Goal: Transaction & Acquisition: Purchase product/service

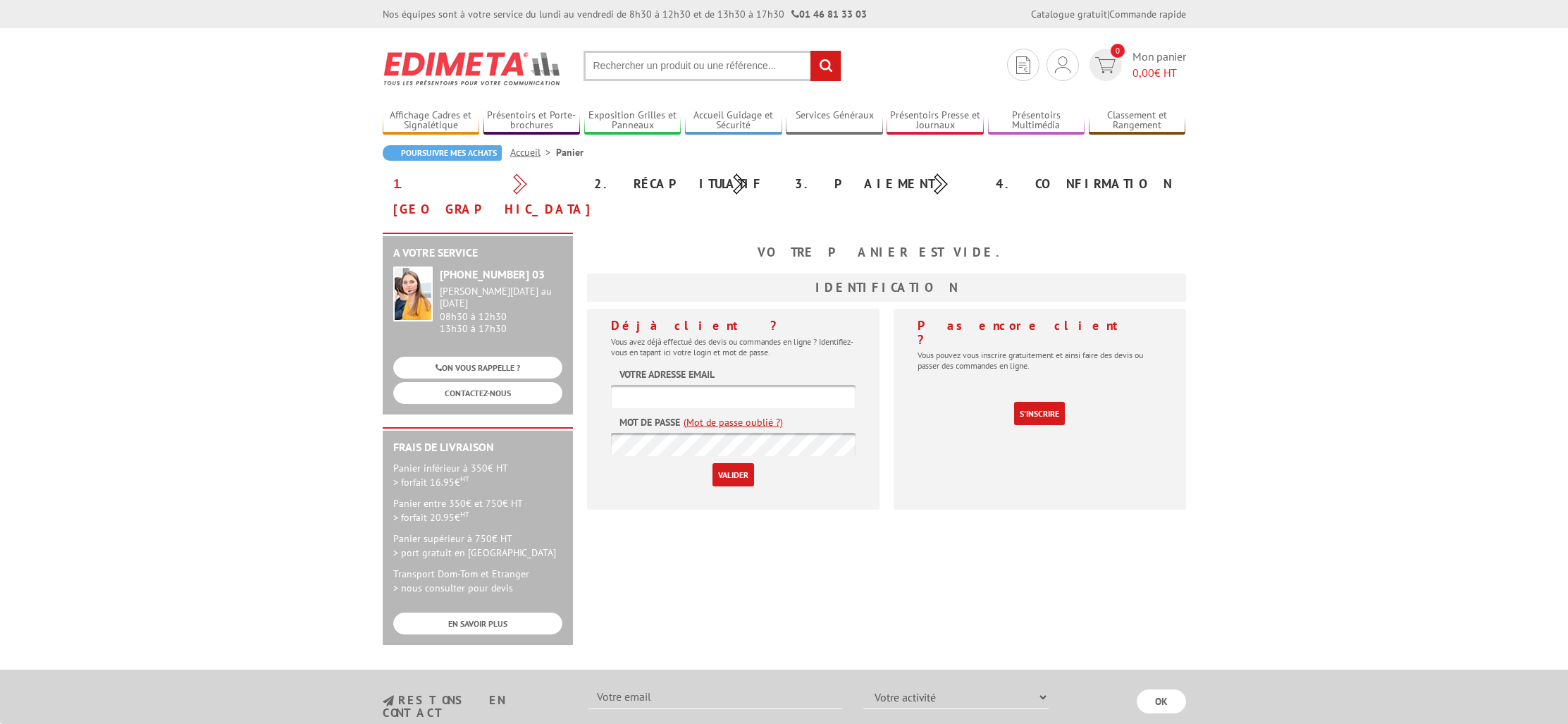
click at [764, 385] on input "text" at bounding box center [734, 396] width 244 height 23
type input "communication@mairie-balma.fr"
click at [732, 463] on input "Valider" at bounding box center [733, 474] width 42 height 23
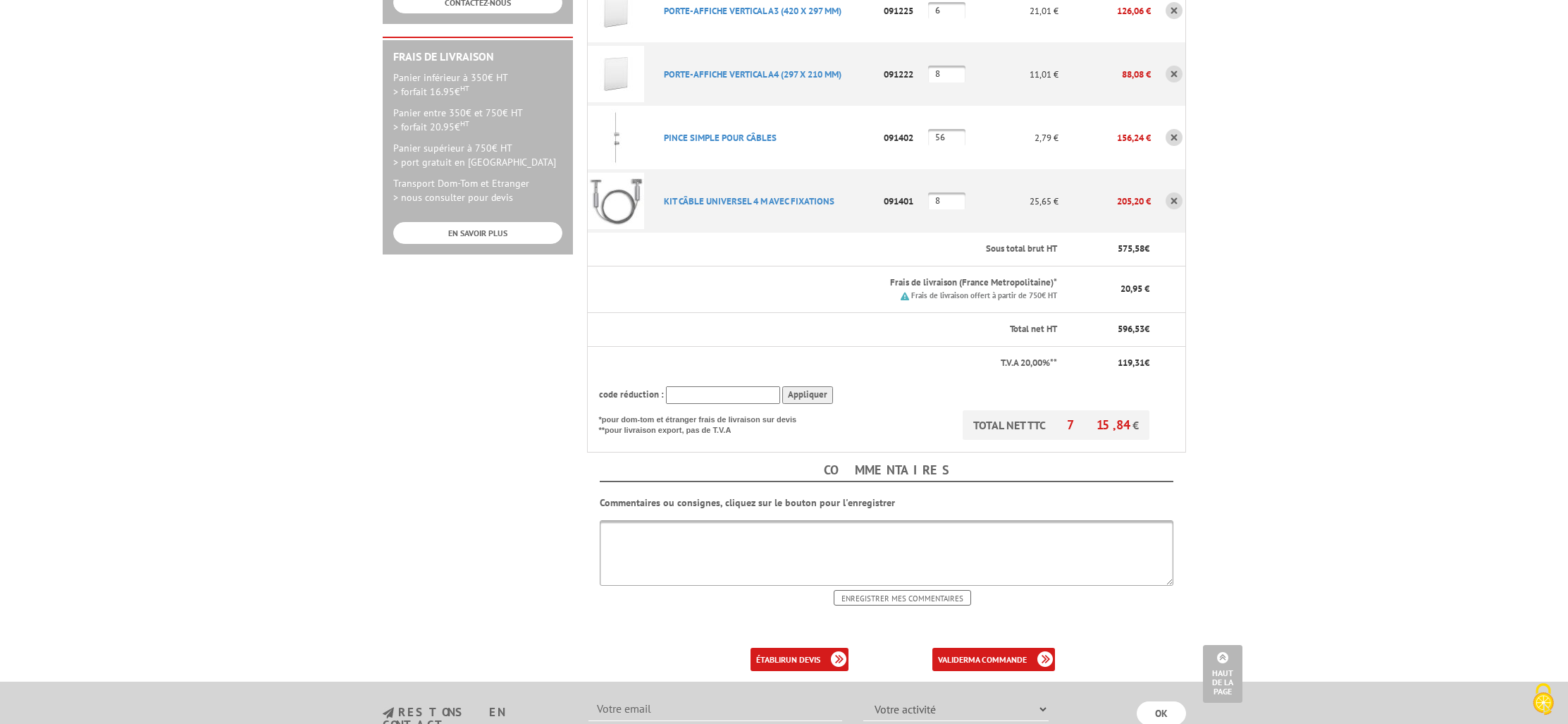
scroll to position [391, 0]
click at [798, 653] on b "un devis" at bounding box center [803, 658] width 35 height 10
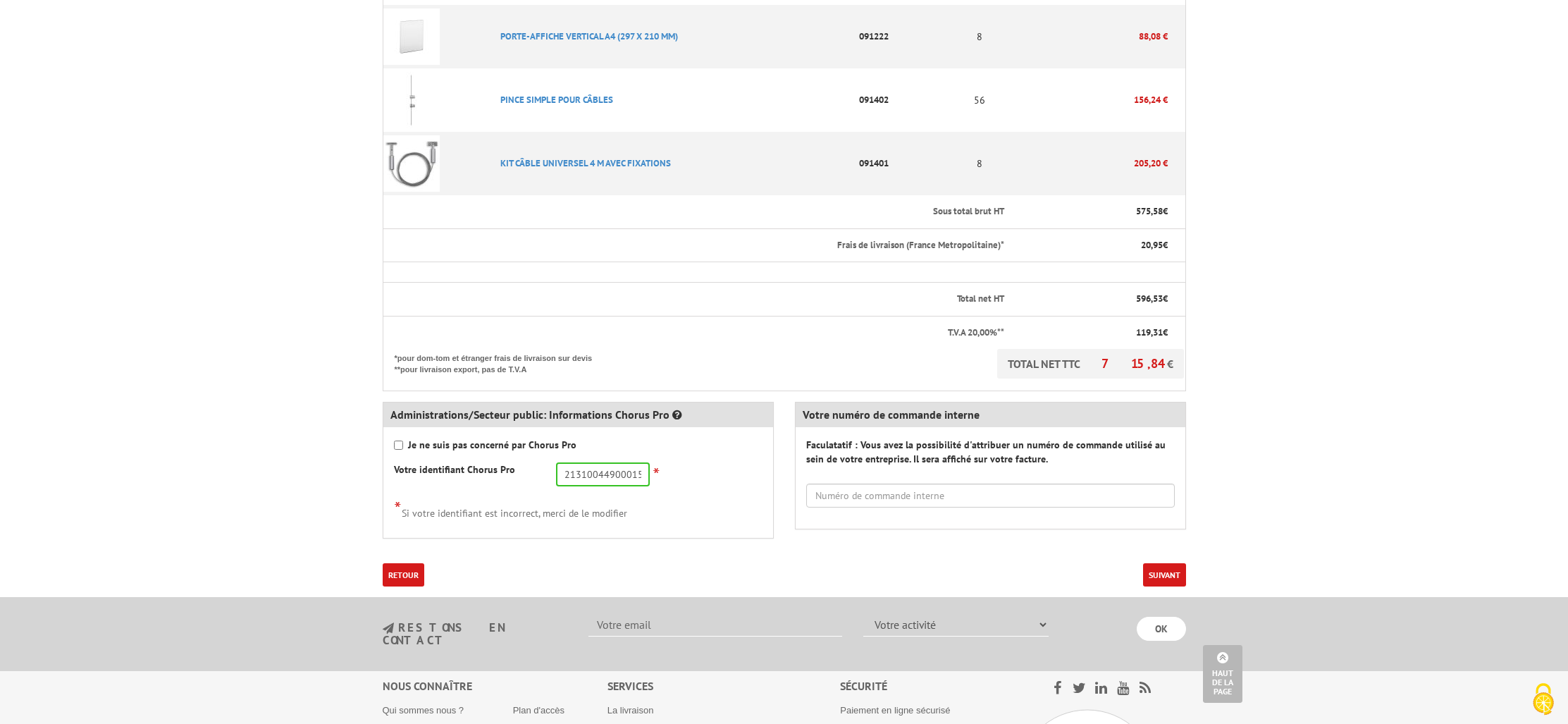
scroll to position [493, 0]
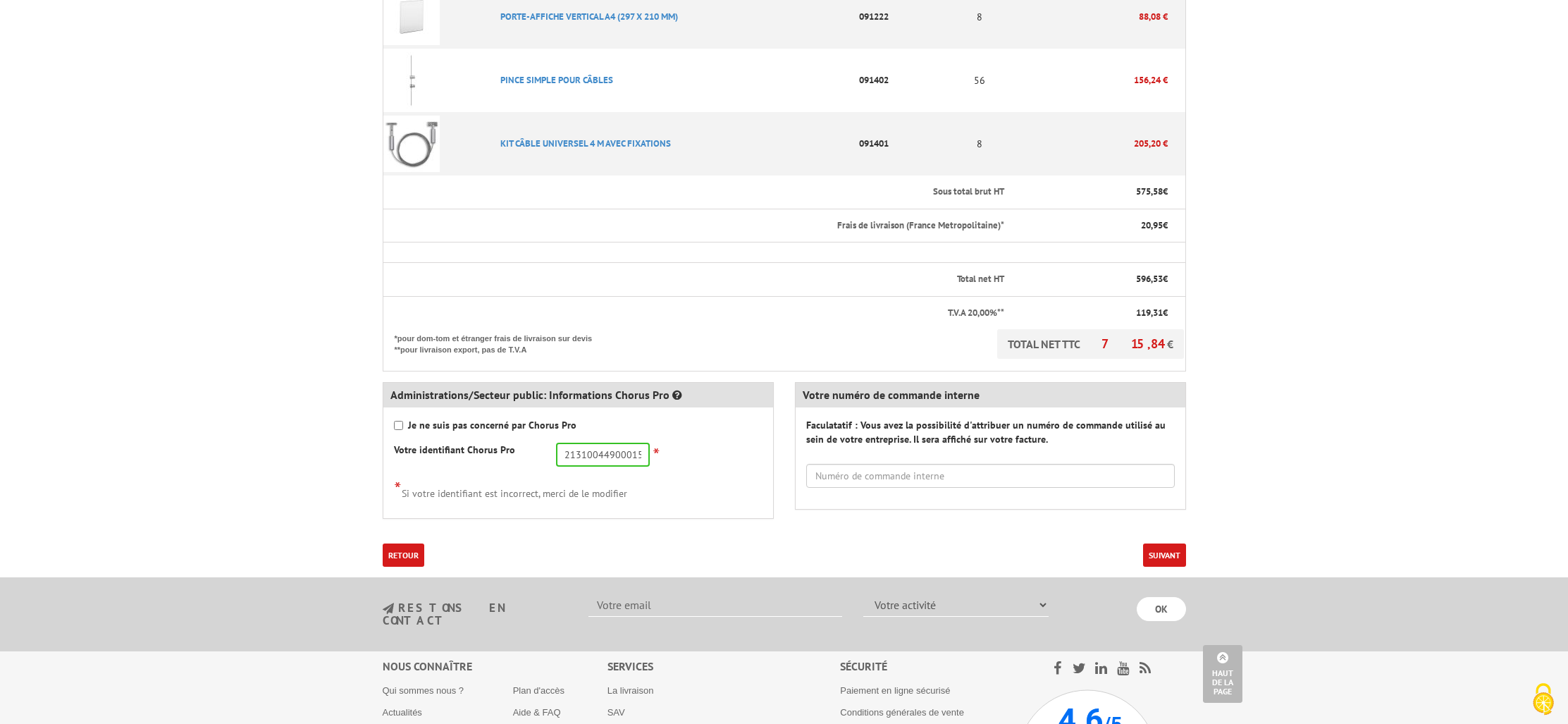
click at [1163, 552] on button "Suivant" at bounding box center [1164, 554] width 43 height 23
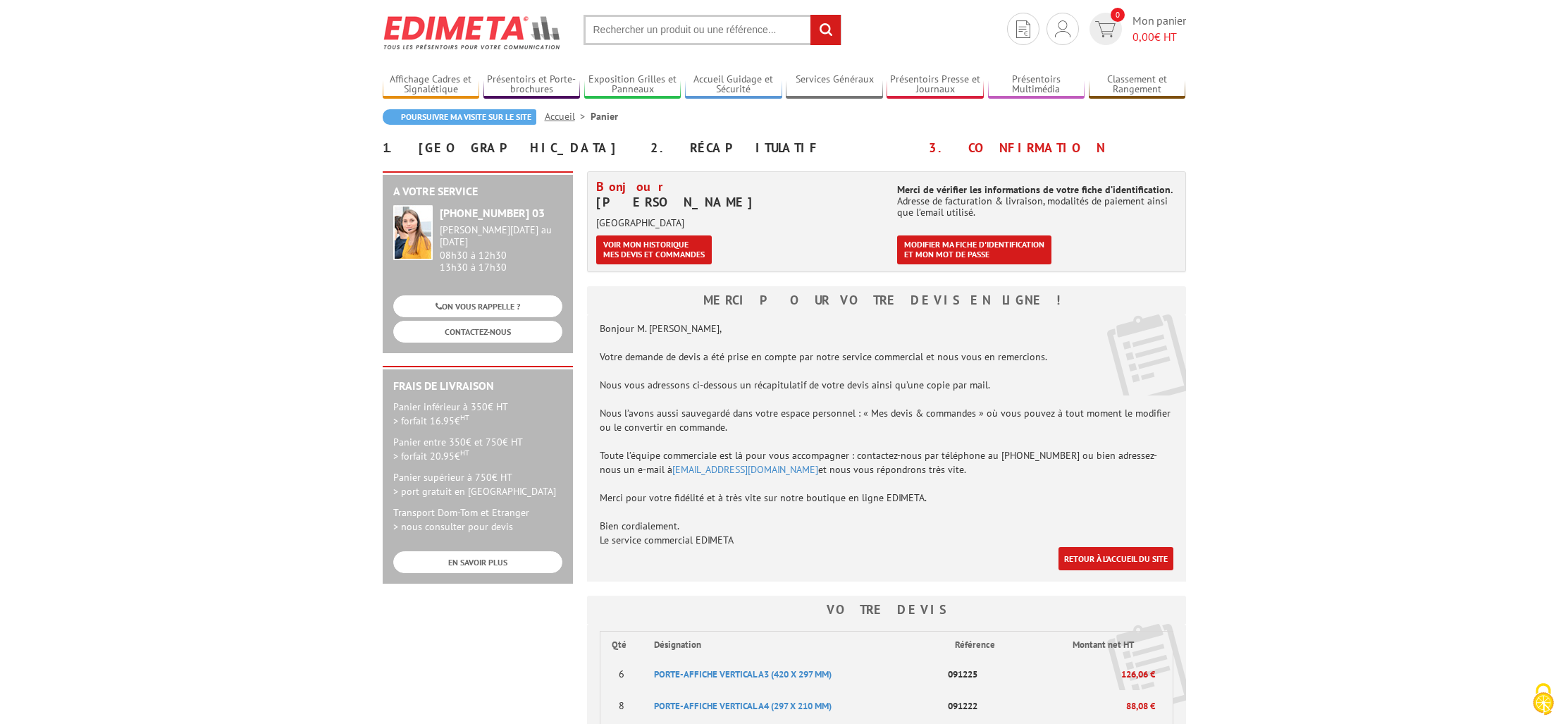
scroll to position [175, 0]
